Goal: Find specific page/section: Find specific page/section

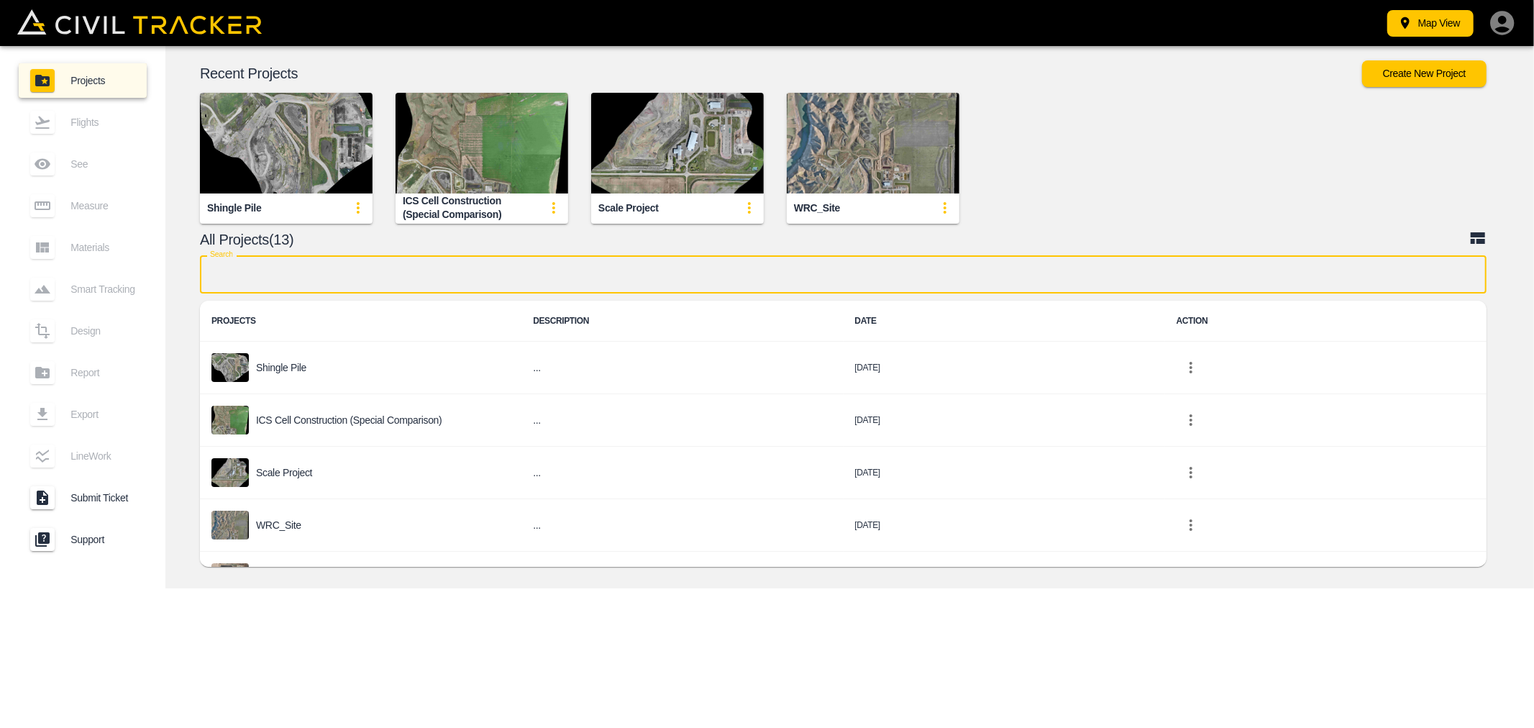
scroll to position [80, 0]
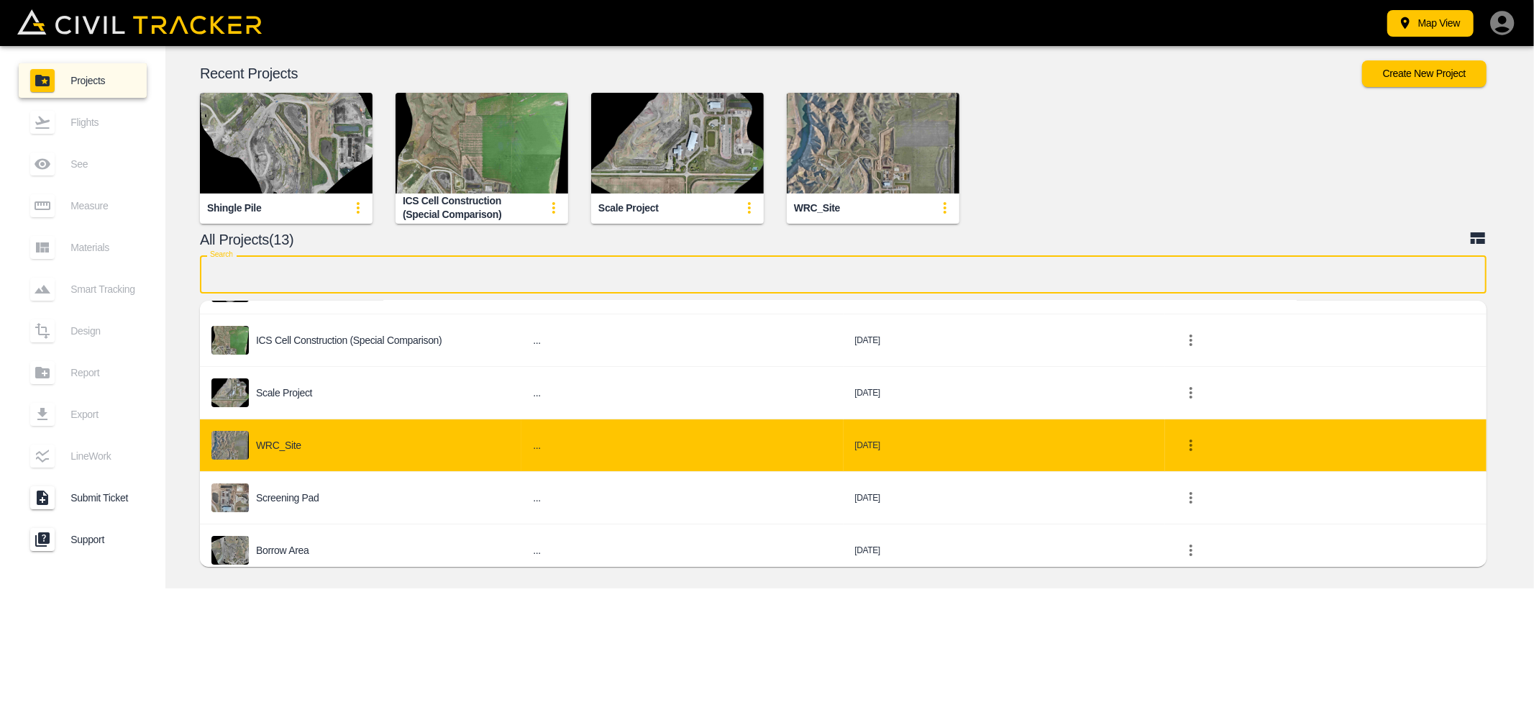
click at [292, 441] on p "WRC_Site" at bounding box center [278, 445] width 45 height 12
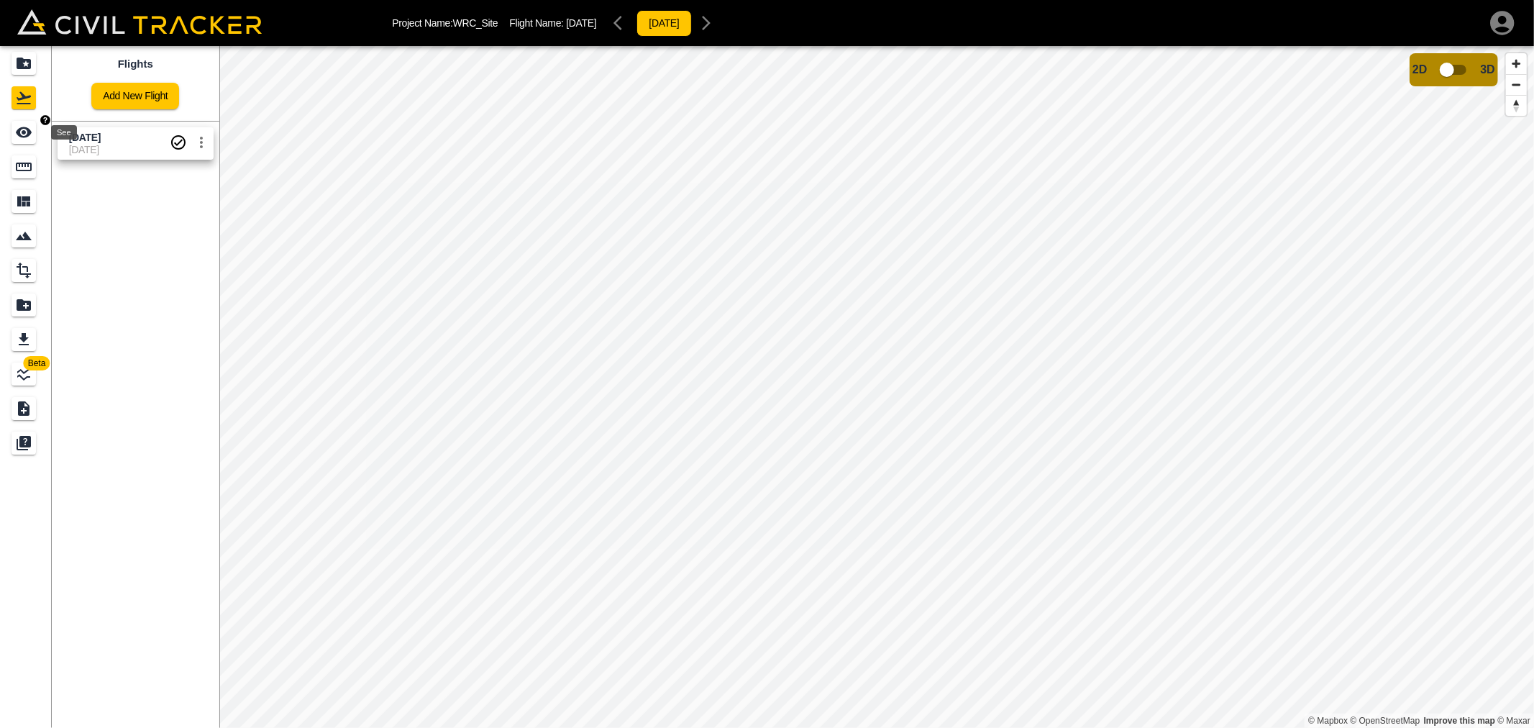
click at [19, 138] on icon "See" at bounding box center [23, 132] width 17 height 17
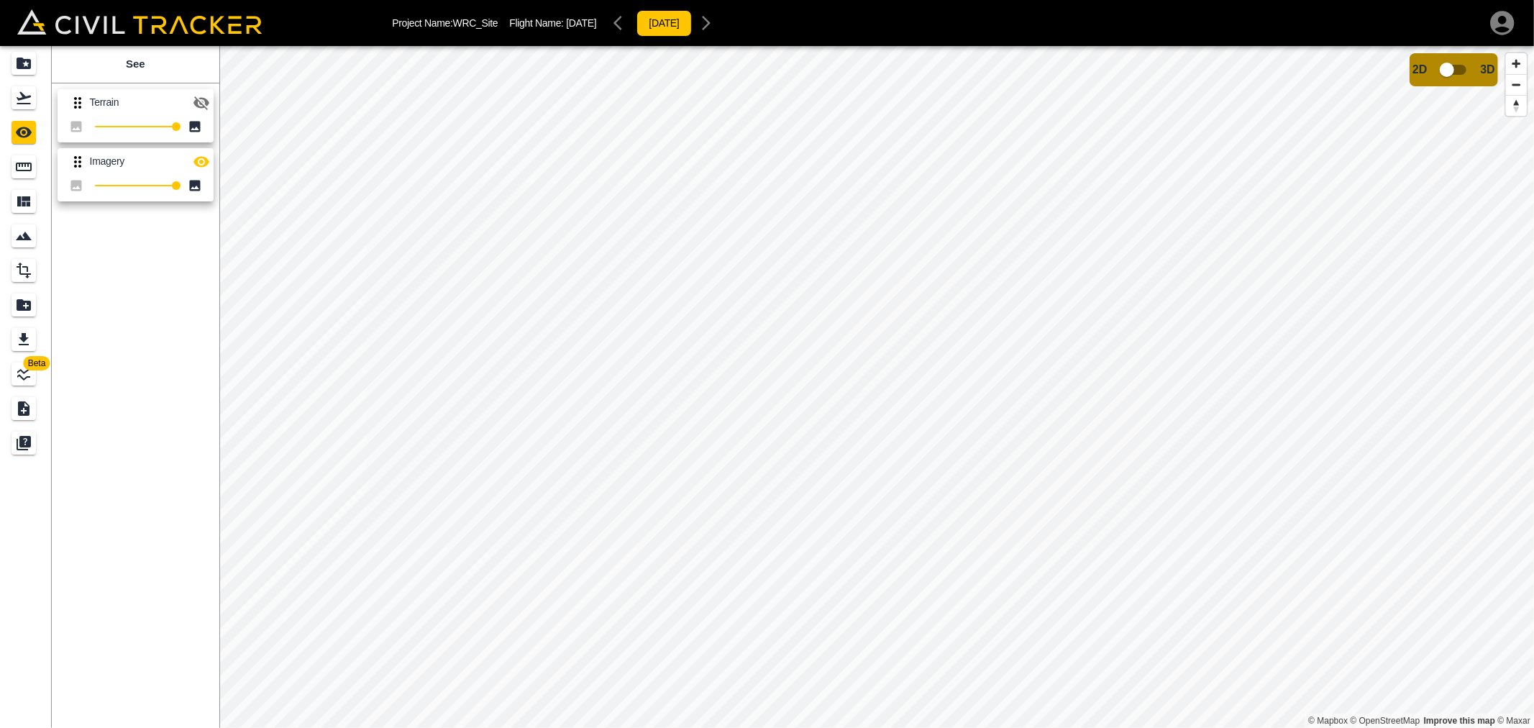
click at [196, 104] on icon "button" at bounding box center [201, 103] width 16 height 14
click at [209, 167] on icon "button" at bounding box center [201, 161] width 17 height 17
click at [206, 102] on icon "button" at bounding box center [201, 102] width 16 height 11
click at [199, 108] on icon "button" at bounding box center [201, 102] width 17 height 17
click at [204, 151] on button "button" at bounding box center [201, 161] width 29 height 29
